Goal: Entertainment & Leisure: Consume media (video, audio)

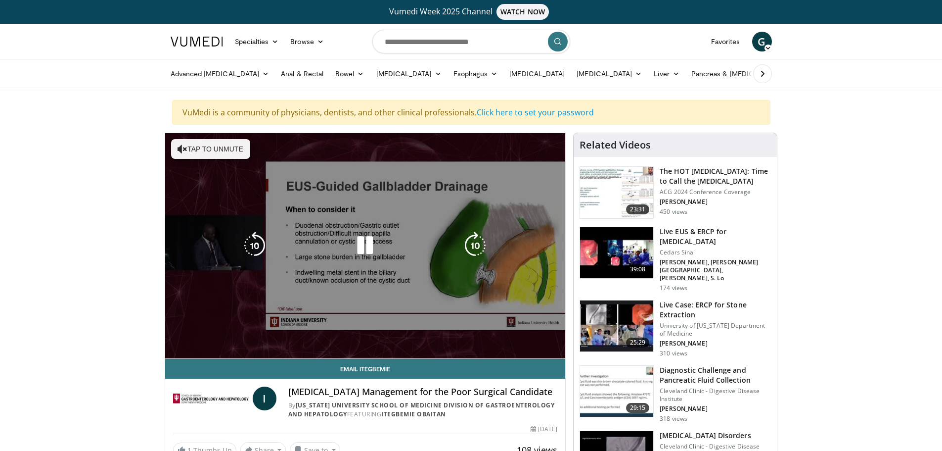
click at [195, 346] on video-js "**********" at bounding box center [365, 246] width 401 height 226
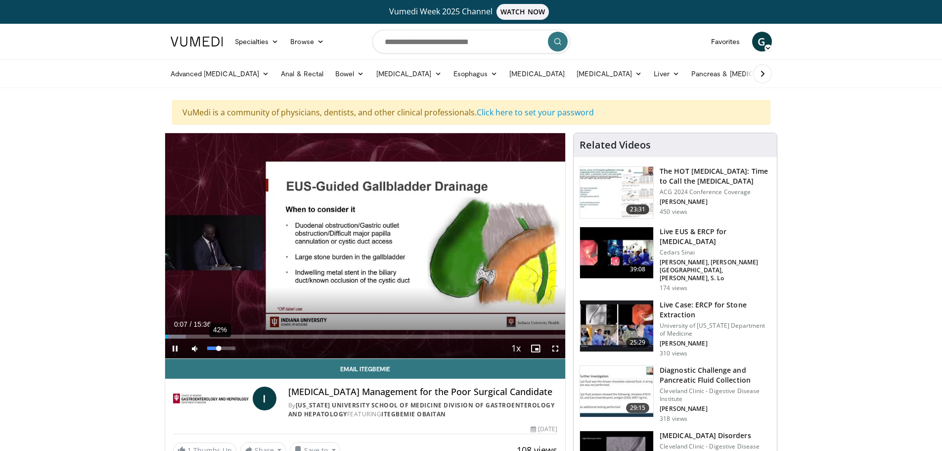
drag, startPoint x: 209, startPoint y: 345, endPoint x: 219, endPoint y: 345, distance: 9.9
click at [219, 345] on video-js "**********" at bounding box center [365, 246] width 401 height 226
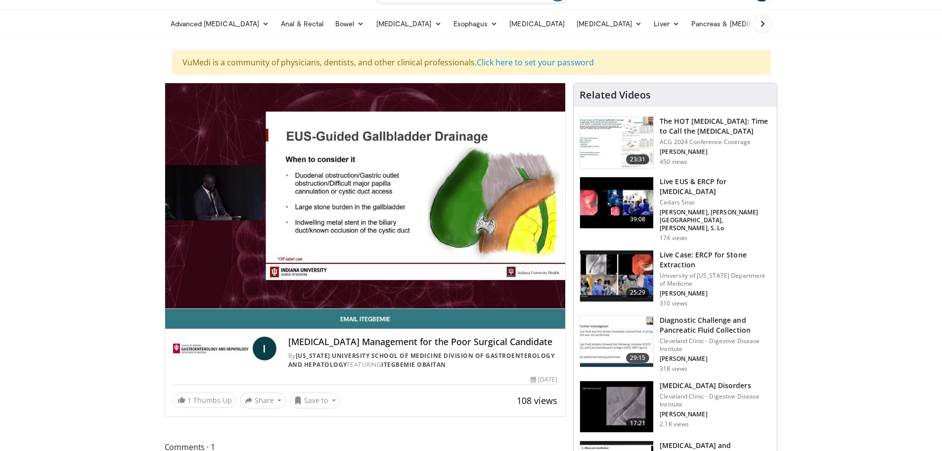
scroll to position [49, 0]
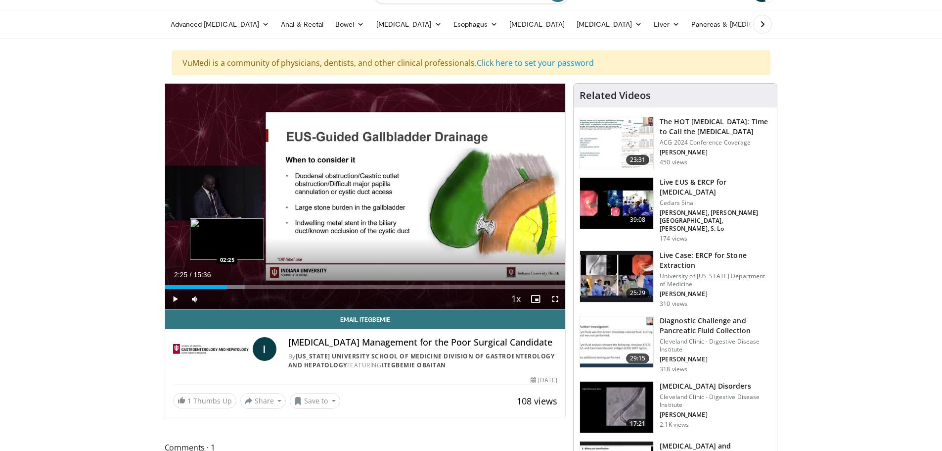
click at [228, 285] on div "Progress Bar" at bounding box center [232, 287] width 25 height 4
click at [176, 294] on span "Video Player" at bounding box center [175, 299] width 20 height 20
click at [172, 296] on span "Video Player" at bounding box center [175, 299] width 20 height 20
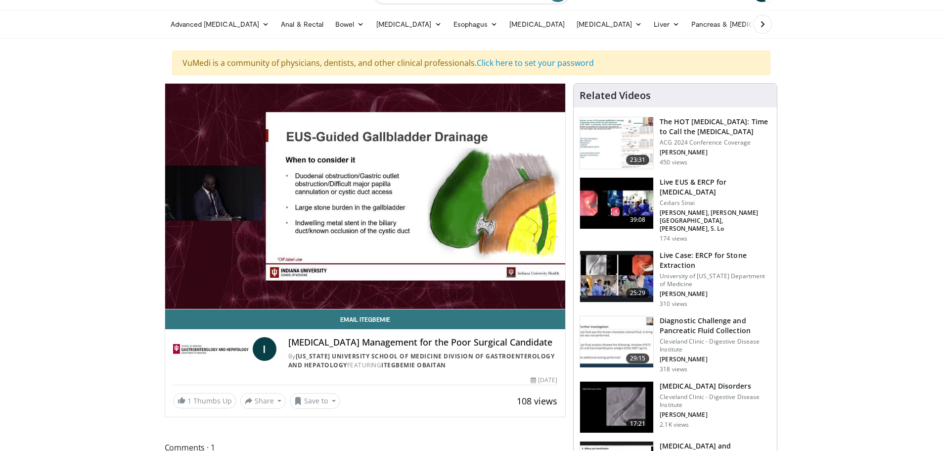
click at [624, 203] on img at bounding box center [616, 203] width 73 height 51
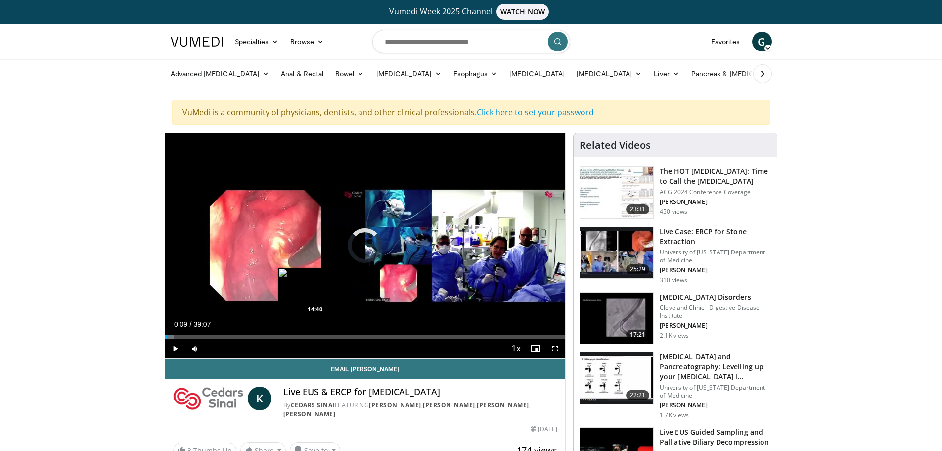
click at [315, 334] on div "Loaded : 2.11% 00:09 14:40" at bounding box center [365, 336] width 401 height 4
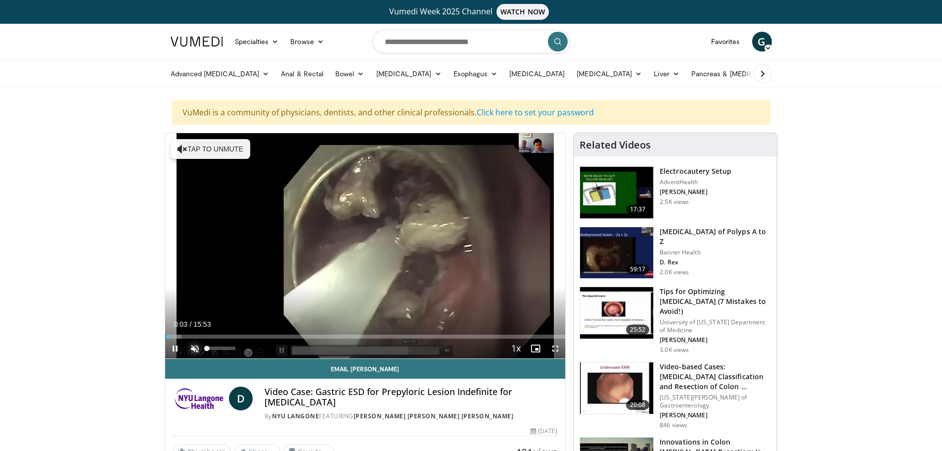
click at [198, 347] on span "Video Player" at bounding box center [195, 348] width 20 height 20
drag, startPoint x: 221, startPoint y: 347, endPoint x: 228, endPoint y: 347, distance: 7.9
click at [228, 347] on div "Volume Level" at bounding box center [217, 347] width 21 height 3
click at [193, 332] on div "Loaded : 6.24% 00:11 01:07" at bounding box center [365, 333] width 401 height 9
